Goal: Task Accomplishment & Management: Manage account settings

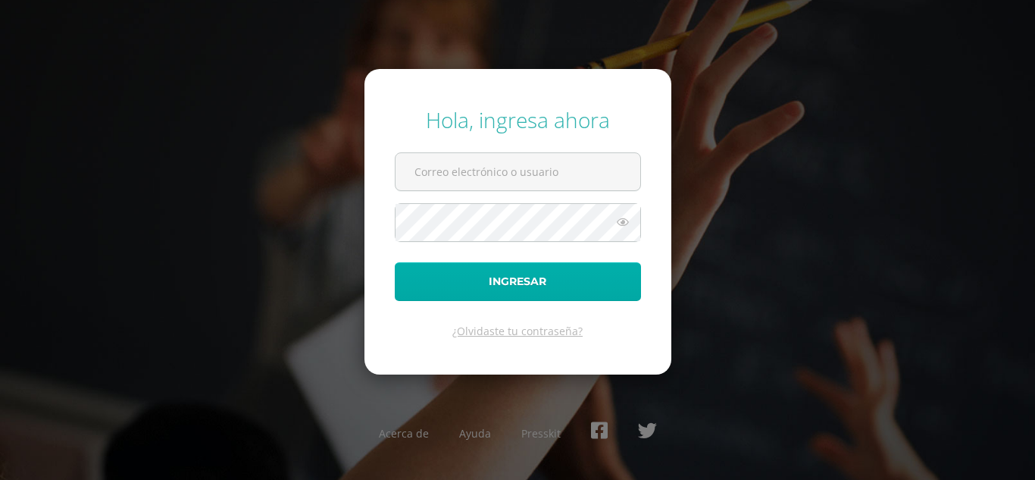
type input "brendacosigua2023@maiagt.org"
click at [484, 294] on button "Ingresar" at bounding box center [518, 281] width 246 height 39
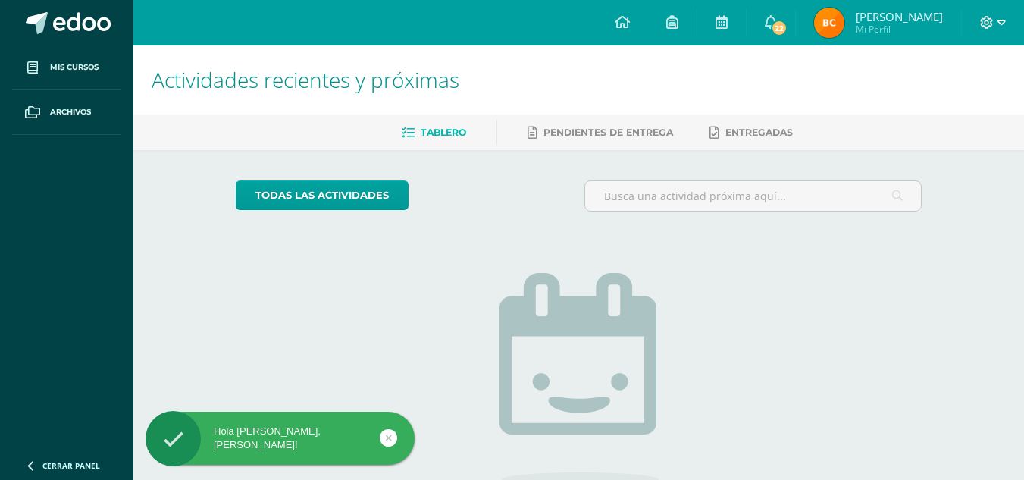
click at [996, 15] on span at bounding box center [993, 22] width 26 height 17
click at [936, 103] on span "Cerrar sesión" at bounding box center [953, 102] width 68 height 14
